Goal: Navigation & Orientation: Find specific page/section

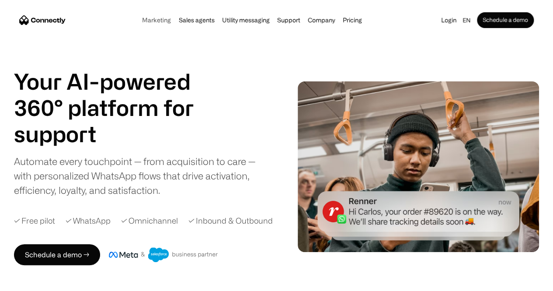
click at [139, 21] on link "Marketing" at bounding box center [156, 20] width 34 height 7
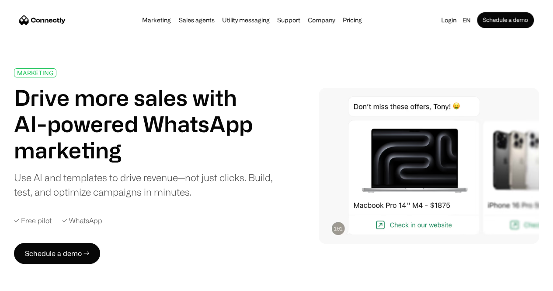
click at [145, 22] on link "Marketing" at bounding box center [156, 20] width 34 height 7
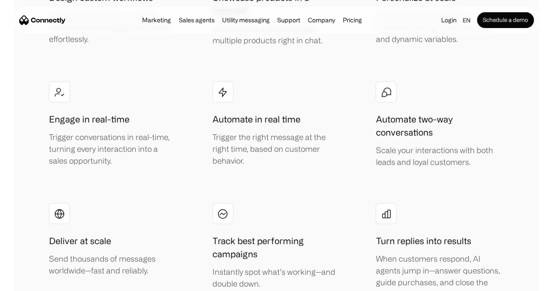
scroll to position [1749, 0]
